Goal: Information Seeking & Learning: Learn about a topic

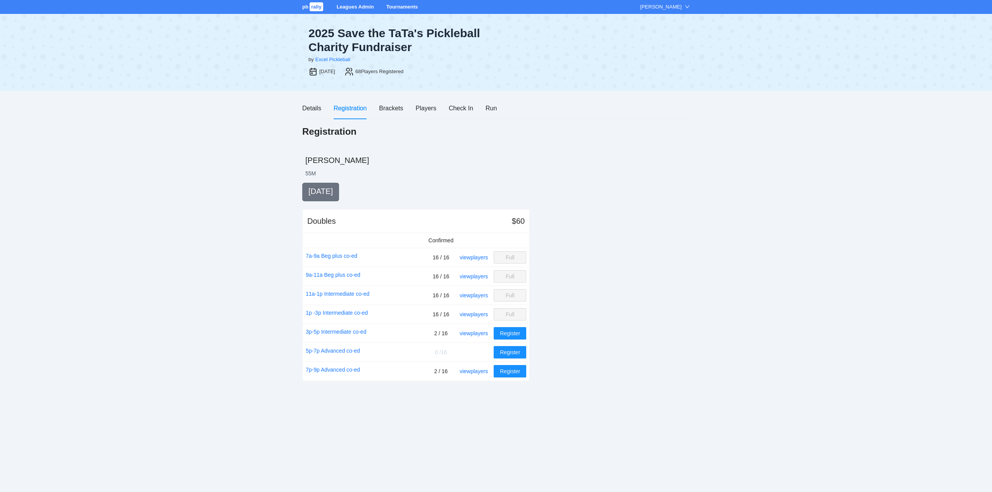
click at [394, 5] on link "Tournaments" at bounding box center [401, 7] width 31 height 6
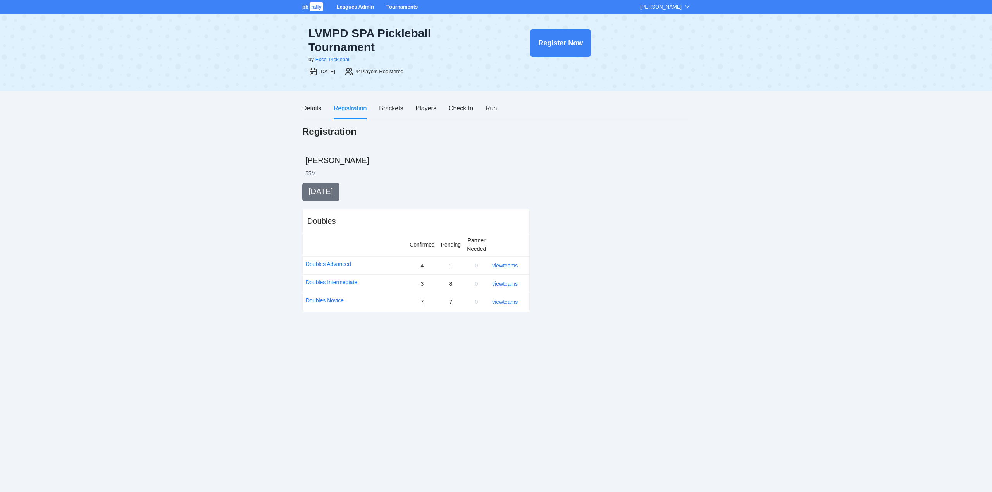
click at [400, 5] on link "Tournaments" at bounding box center [401, 7] width 31 height 6
